Goal: Transaction & Acquisition: Purchase product/service

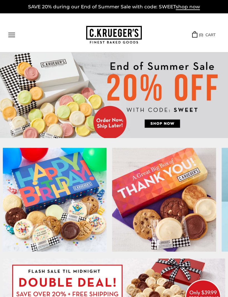
click at [161, 124] on img at bounding box center [114, 95] width 228 height 86
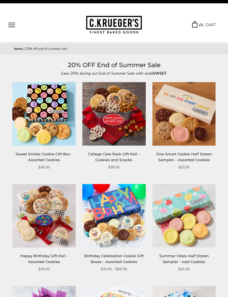
scroll to position [10, 0]
click at [121, 211] on img at bounding box center [113, 215] width 63 height 63
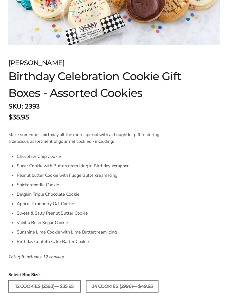
scroll to position [243, 0]
click at [142, 289] on label "24 COOKIES (2996)— $49.95" at bounding box center [122, 286] width 72 height 12
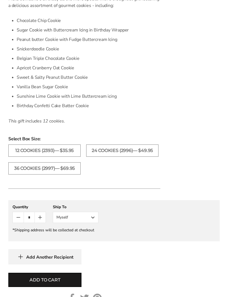
scroll to position [385, 0]
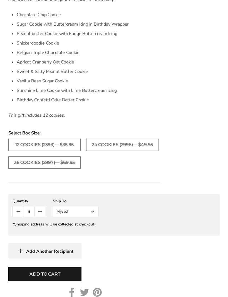
click at [58, 271] on span "Add to cart" at bounding box center [45, 274] width 31 height 7
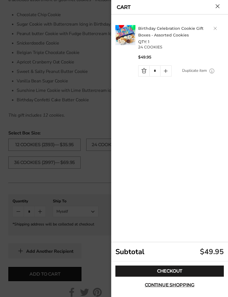
click at [176, 277] on link "Checkout" at bounding box center [170, 271] width 109 height 11
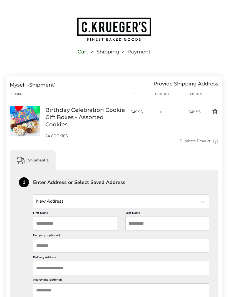
click at [201, 201] on div at bounding box center [203, 202] width 7 height 7
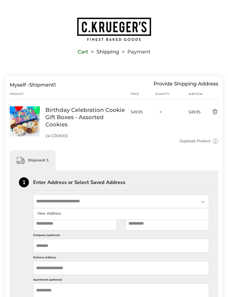
click at [79, 202] on input "State" at bounding box center [121, 201] width 176 height 14
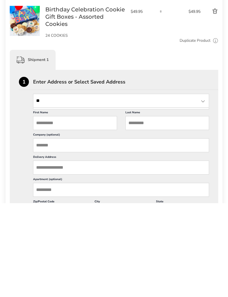
type input "*"
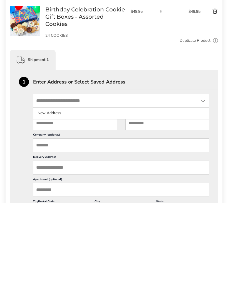
click at [45, 210] on input "First Name" at bounding box center [75, 217] width 84 height 14
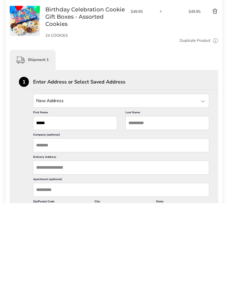
type input "****"
click at [130, 210] on input "Last Name" at bounding box center [168, 217] width 84 height 14
type input "******"
click at [42, 255] on input "Delivery Address" at bounding box center [121, 262] width 176 height 14
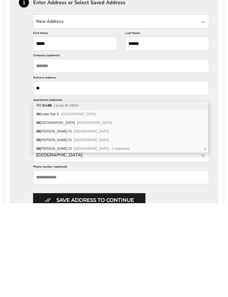
scroll to position [86, 0]
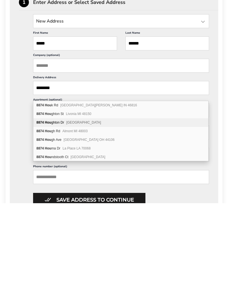
click at [64, 212] on div "8874 Hou ghton Dr Sterling Heights MI 48314" at bounding box center [120, 216] width 175 height 9
type input "**********"
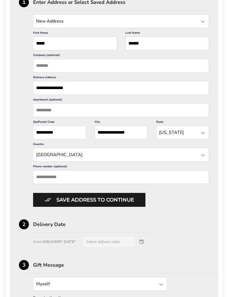
click at [40, 184] on input "Phone number (optional)" at bounding box center [121, 177] width 176 height 14
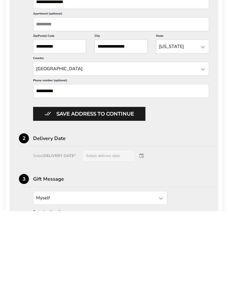
type input "**********"
click at [129, 193] on button "Save address to continue" at bounding box center [89, 200] width 112 height 14
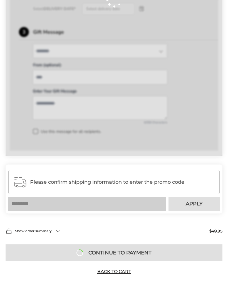
scroll to position [237, 0]
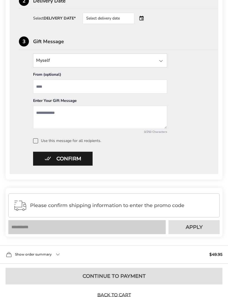
click at [43, 86] on input "From" at bounding box center [100, 87] width 134 height 14
type input "**********"
click at [37, 114] on textarea "Add a message" at bounding box center [100, 117] width 134 height 23
type textarea "**********"
click at [36, 142] on span at bounding box center [35, 140] width 5 height 5
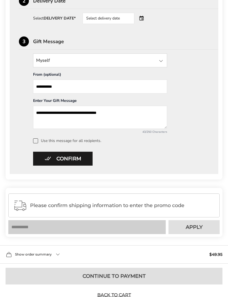
click at [76, 160] on button "Confirm" at bounding box center [63, 159] width 60 height 14
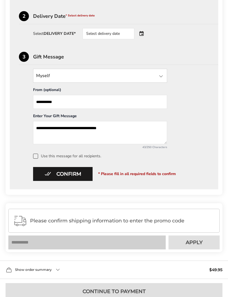
scroll to position [170, 0]
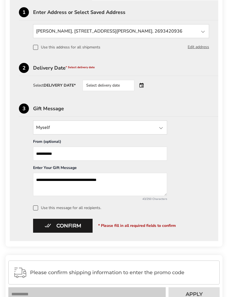
click at [145, 225] on span "* Please fill in all required fields to confirm" at bounding box center [137, 225] width 78 height 5
click at [128, 88] on div "Select delivery date" at bounding box center [109, 85] width 52 height 11
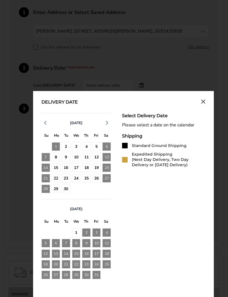
scroll to position [170, 0]
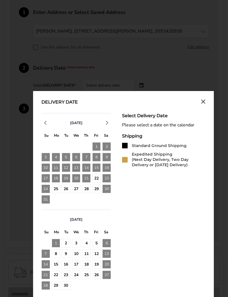
click at [99, 189] on div "29" at bounding box center [96, 189] width 9 height 9
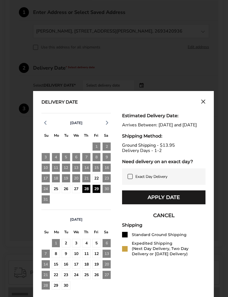
click at [86, 190] on div "28" at bounding box center [86, 189] width 9 height 9
click at [77, 189] on div "27" at bounding box center [76, 189] width 9 height 9
click at [90, 192] on div "28" at bounding box center [86, 189] width 9 height 9
click at [131, 179] on icon at bounding box center [130, 176] width 4 height 4
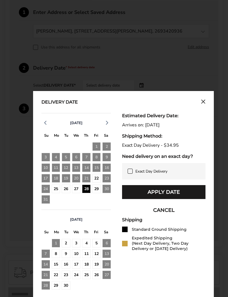
click at [183, 194] on button "Apply Date" at bounding box center [164, 192] width 84 height 14
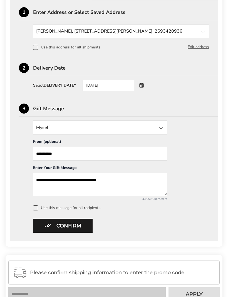
click at [159, 131] on div at bounding box center [161, 128] width 7 height 7
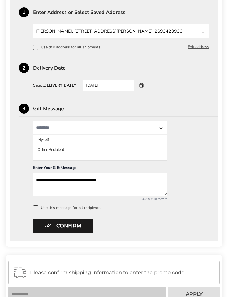
click at [46, 145] on li "Myself" at bounding box center [100, 150] width 134 height 10
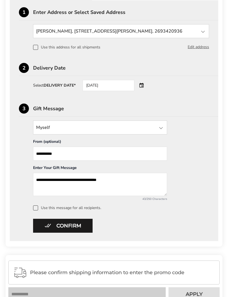
click at [158, 131] on input "State" at bounding box center [100, 128] width 134 height 14
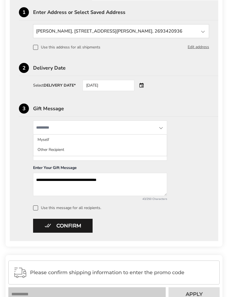
scroll to position [170, 0]
click at [61, 153] on li "Other Recipient" at bounding box center [100, 150] width 134 height 10
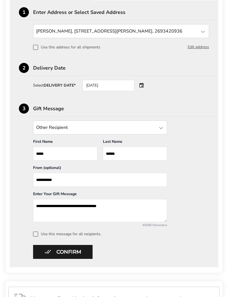
click at [82, 250] on button "Confirm" at bounding box center [63, 252] width 60 height 14
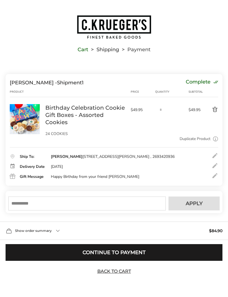
scroll to position [0, 0]
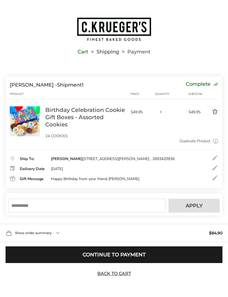
click at [126, 277] on link "Back to Cart" at bounding box center [114, 274] width 39 height 6
click at [15, 213] on input "text" at bounding box center [87, 206] width 158 height 14
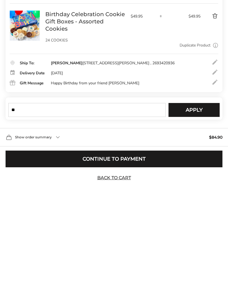
scroll to position [12, 0]
type input "*****"
click at [197, 201] on span "Apply" at bounding box center [194, 203] width 17 height 5
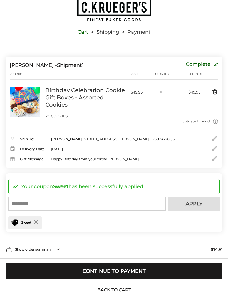
scroll to position [29, 0]
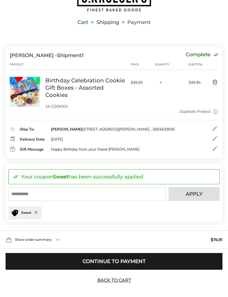
click at [127, 270] on button "Continue to Payment" at bounding box center [114, 261] width 217 height 17
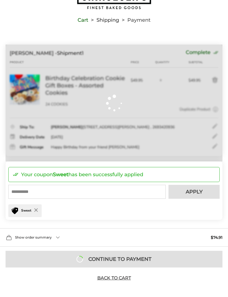
scroll to position [19, 0]
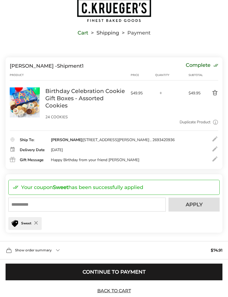
click at [82, 94] on link "Birthday Celebration Cookie Gift Boxes - Assorted Cookies" at bounding box center [85, 98] width 80 height 22
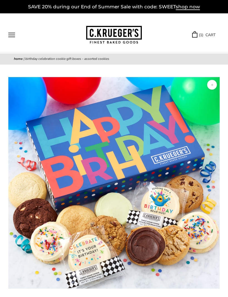
click at [207, 35] on link "( 1 ) CART" at bounding box center [203, 35] width 23 height 6
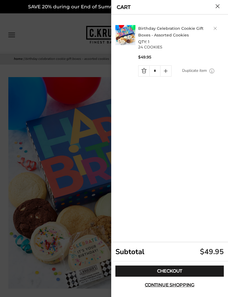
click at [184, 266] on link "Checkout" at bounding box center [170, 271] width 109 height 11
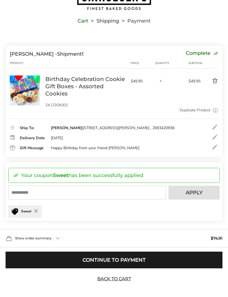
scroll to position [29, 0]
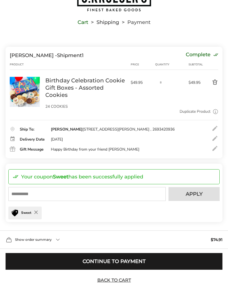
click at [46, 242] on span "Show order summary" at bounding box center [33, 239] width 37 height 3
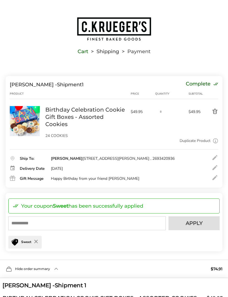
scroll to position [0, 0]
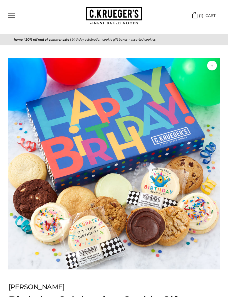
click at [201, 16] on link "( 1 ) CART" at bounding box center [203, 16] width 23 height 6
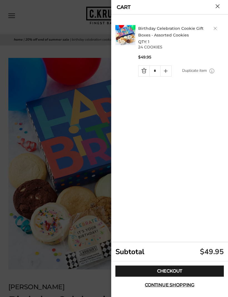
click at [204, 272] on link "Checkout" at bounding box center [170, 271] width 109 height 11
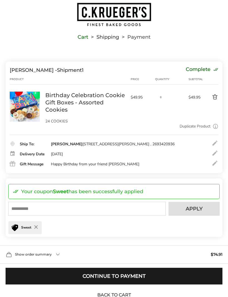
scroll to position [15, 0]
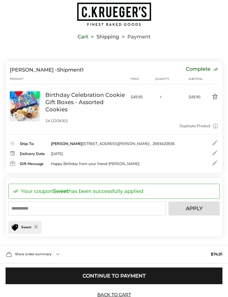
click at [214, 153] on div at bounding box center [215, 153] width 7 height 7
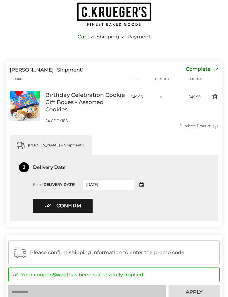
click at [147, 185] on div "[DATE]" at bounding box center [116, 184] width 67 height 11
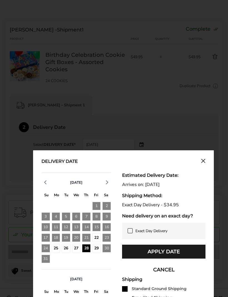
scroll to position [55, 0]
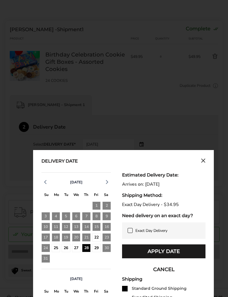
click at [132, 232] on span at bounding box center [130, 230] width 5 height 5
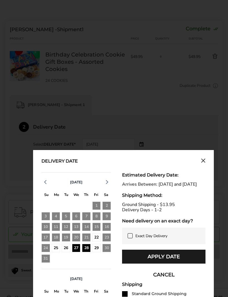
click at [176, 261] on button "Apply Date" at bounding box center [164, 257] width 84 height 14
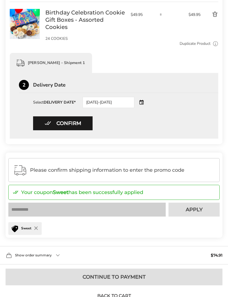
scroll to position [104, 0]
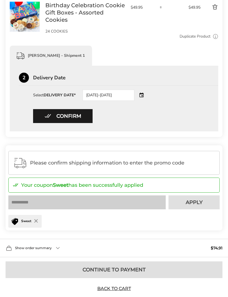
click at [75, 114] on button "Confirm" at bounding box center [63, 116] width 60 height 14
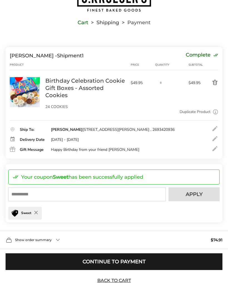
click at [146, 270] on button "Continue to Payment" at bounding box center [114, 261] width 217 height 17
